Goal: Information Seeking & Learning: Learn about a topic

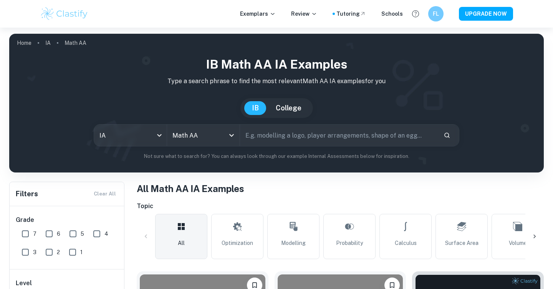
scroll to position [168, 0]
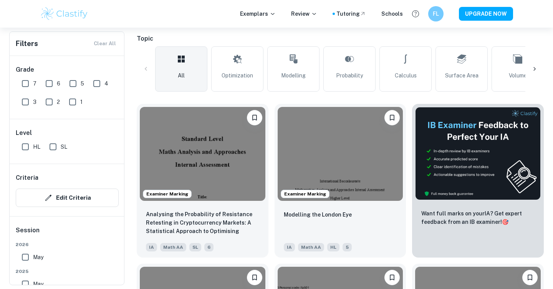
click at [24, 81] on input "7" at bounding box center [25, 83] width 15 height 15
checkbox input "true"
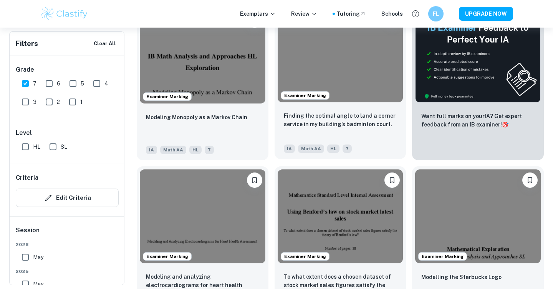
scroll to position [424, 0]
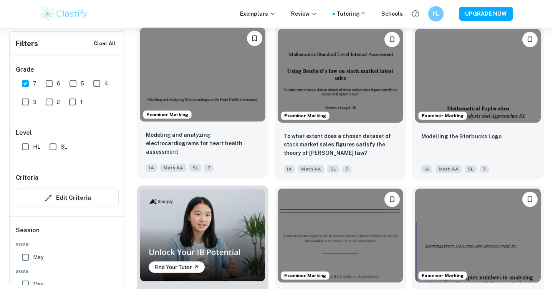
click at [213, 88] on img at bounding box center [202, 75] width 125 height 94
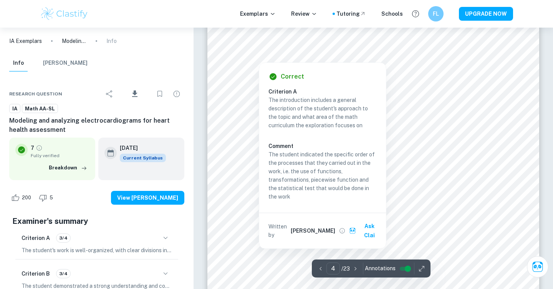
scroll to position [1763, 0]
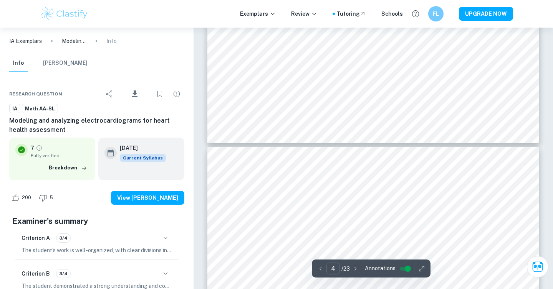
type input "5"
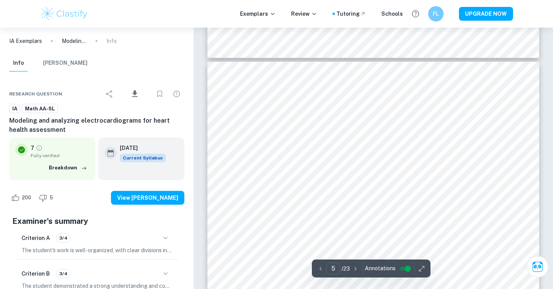
scroll to position [1973, 0]
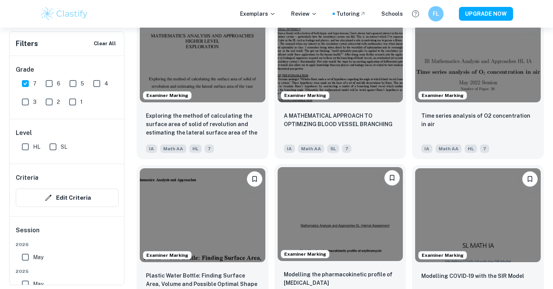
scroll to position [934, 0]
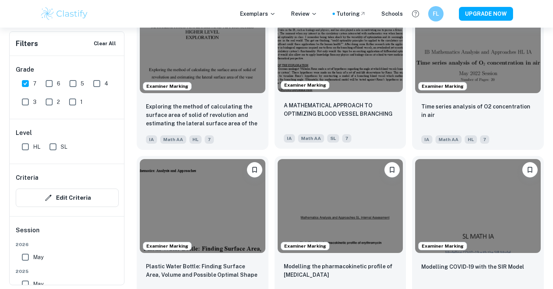
click at [339, 60] on img at bounding box center [339, 45] width 125 height 94
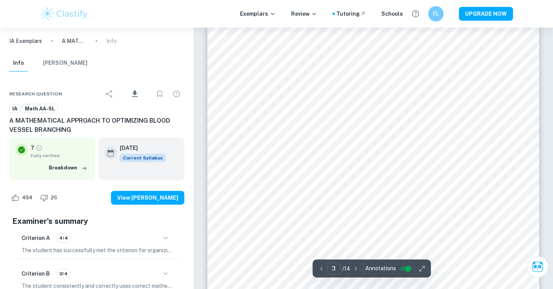
scroll to position [1212, 0]
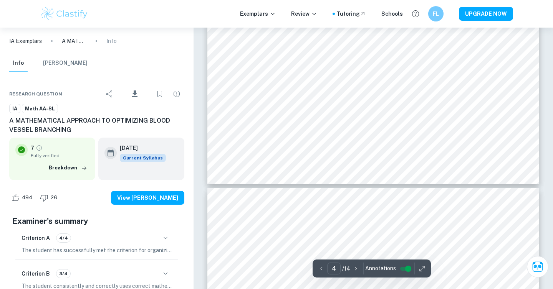
type input "5"
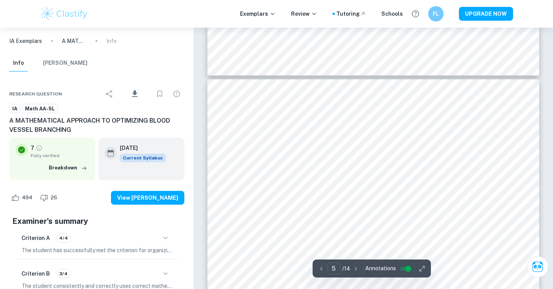
scroll to position [2049, 0]
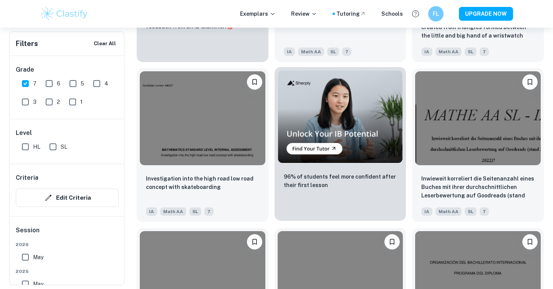
scroll to position [1460, 0]
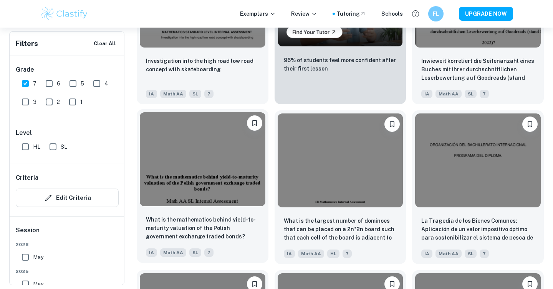
click at [222, 149] on img at bounding box center [202, 159] width 125 height 94
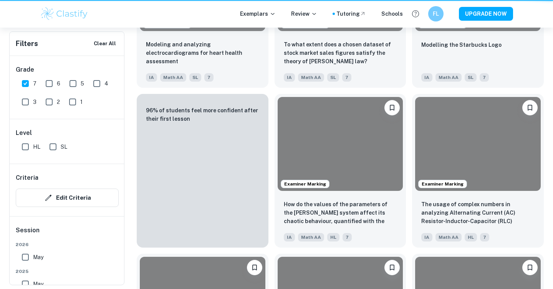
scroll to position [1460, 0]
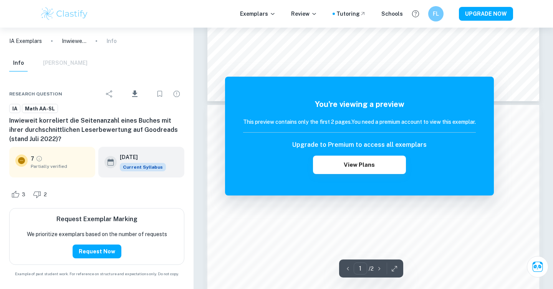
scroll to position [439, 0]
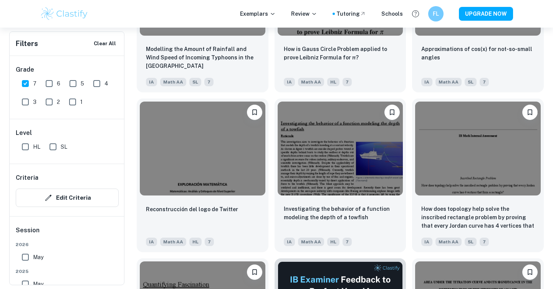
scroll to position [1894, 0]
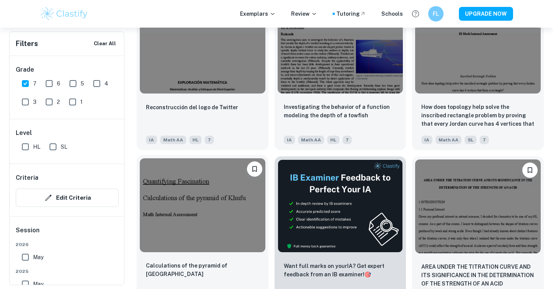
click at [217, 218] on img at bounding box center [202, 206] width 125 height 94
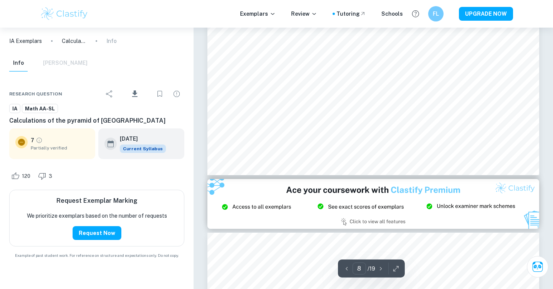
scroll to position [3953, 0]
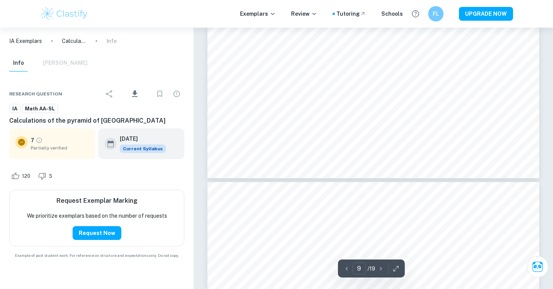
type input "10"
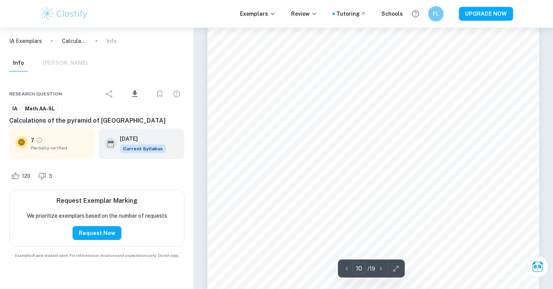
scroll to position [4573, 0]
